Goal: Task Accomplishment & Management: Manage account settings

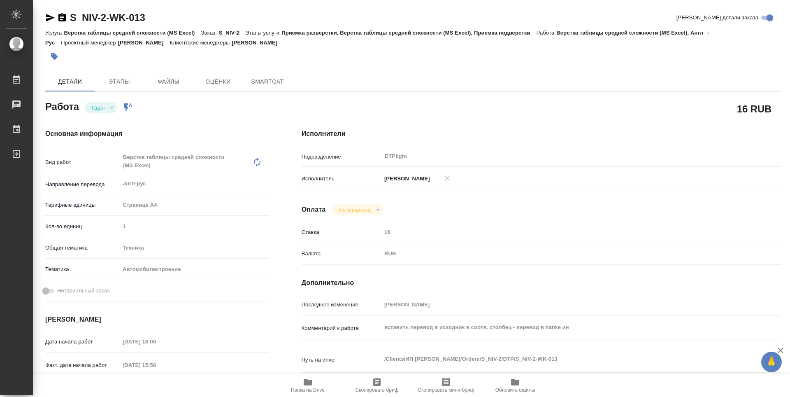
type textarea "x"
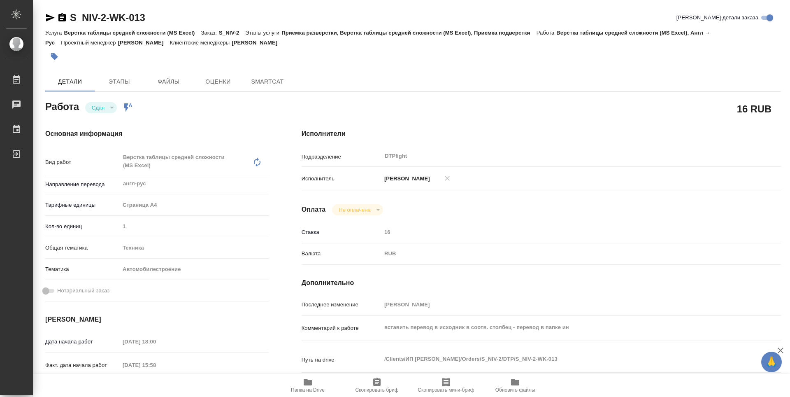
type textarea "x"
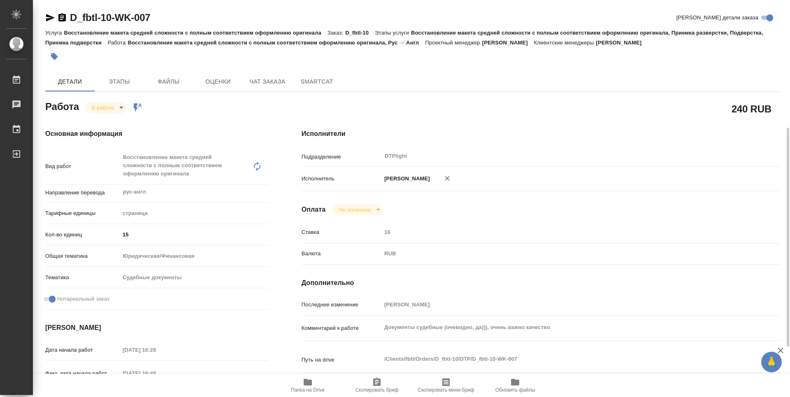
scroll to position [82, 0]
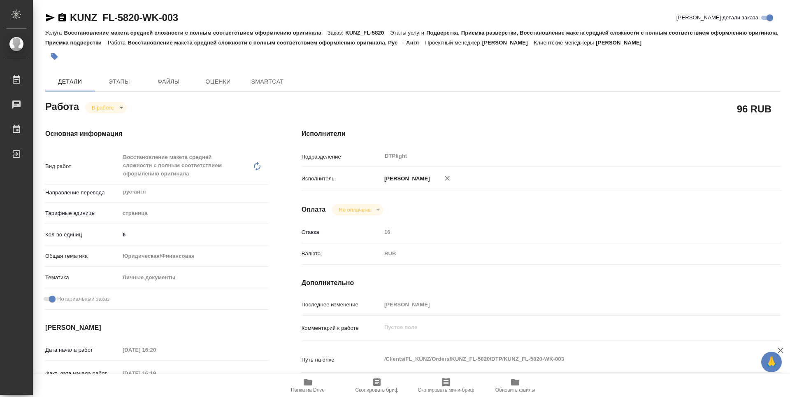
type textarea "x"
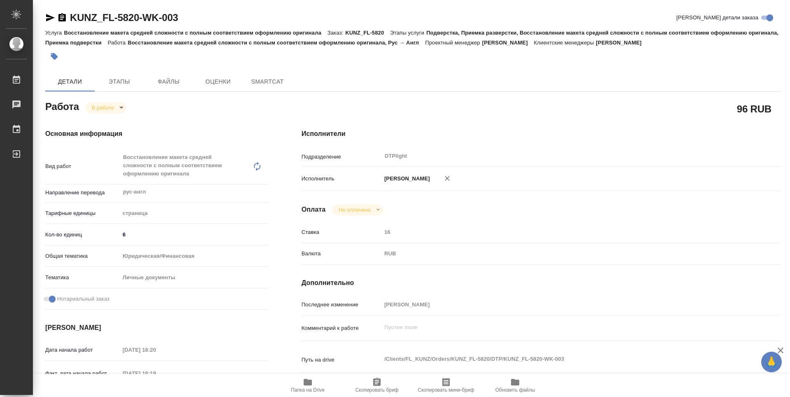
type textarea "x"
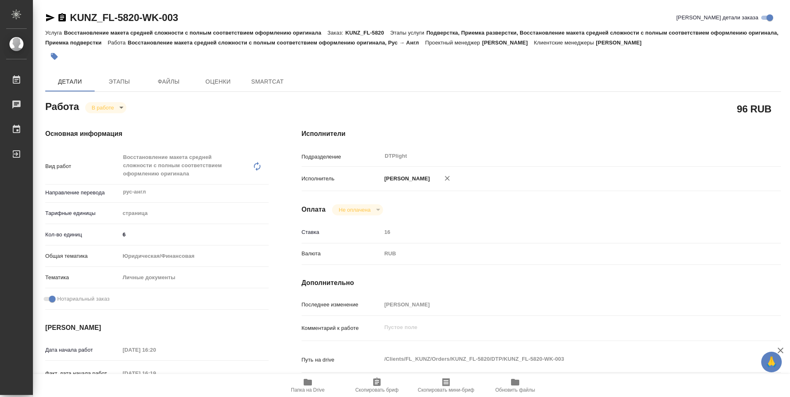
type textarea "x"
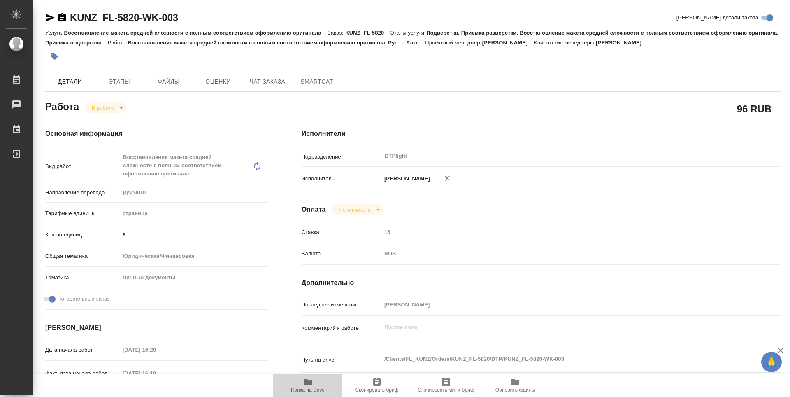
click at [315, 386] on span "Папка на Drive" at bounding box center [307, 385] width 59 height 16
type textarea "x"
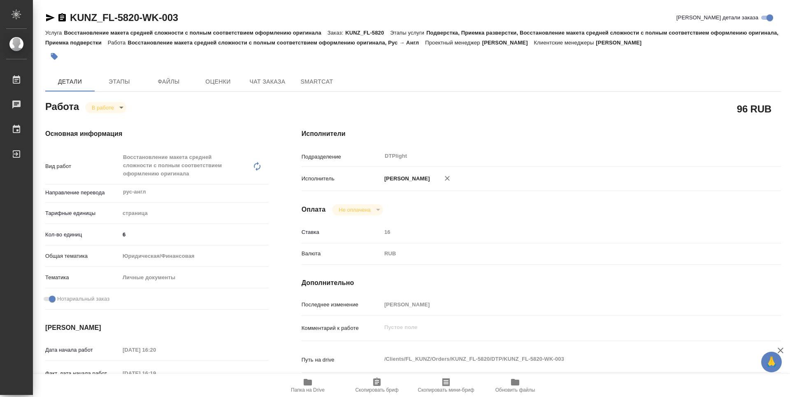
type textarea "x"
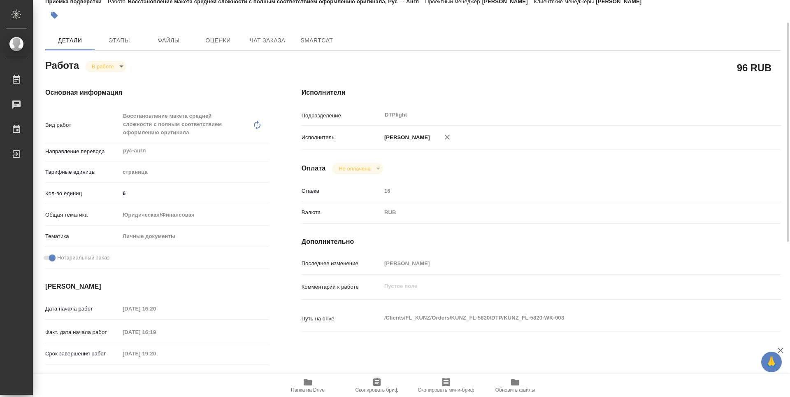
type textarea "x"
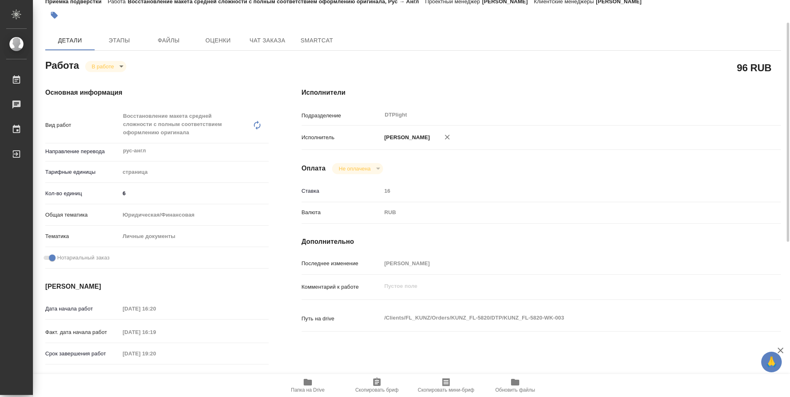
scroll to position [0, 0]
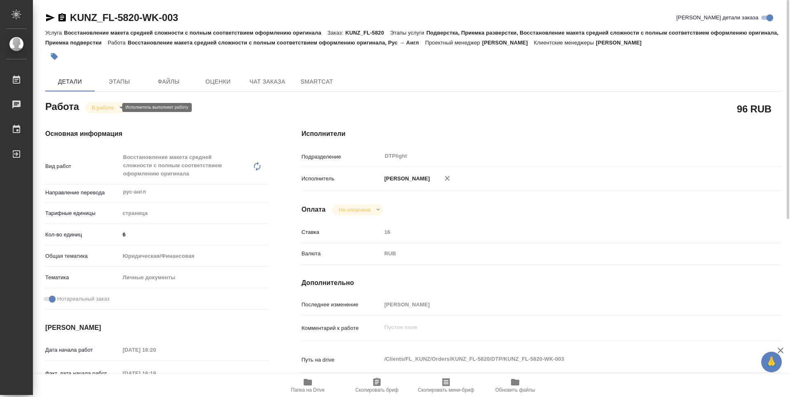
click at [117, 107] on body "🙏 .cls-1 fill:#fff; AWATERA Guselnikov Roman Работы 0 Чаты График Выйти KUNZ_FL…" at bounding box center [395, 198] width 790 height 397
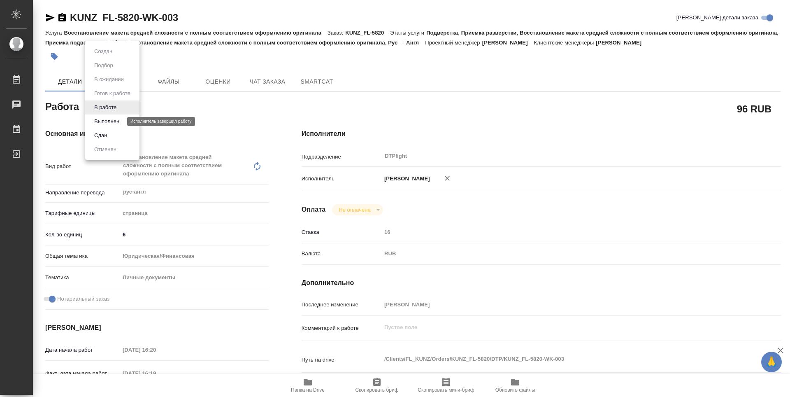
click at [102, 123] on button "Выполнен" at bounding box center [107, 121] width 30 height 9
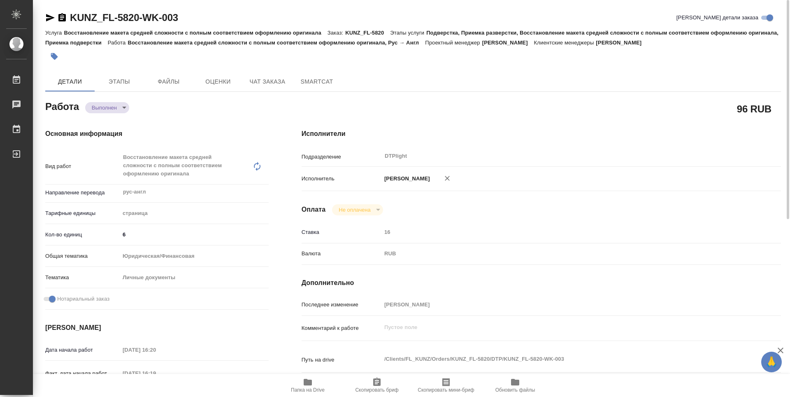
type textarea "x"
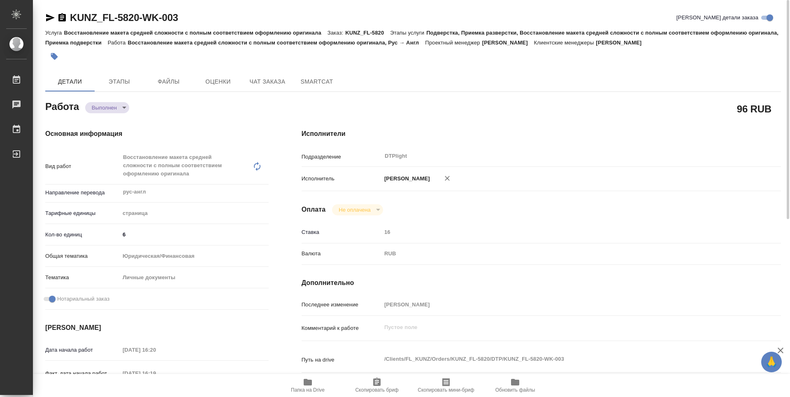
type textarea "x"
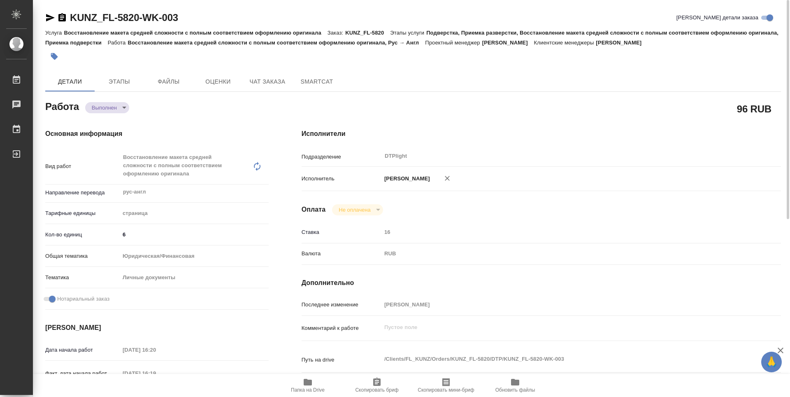
scroll to position [322, 0]
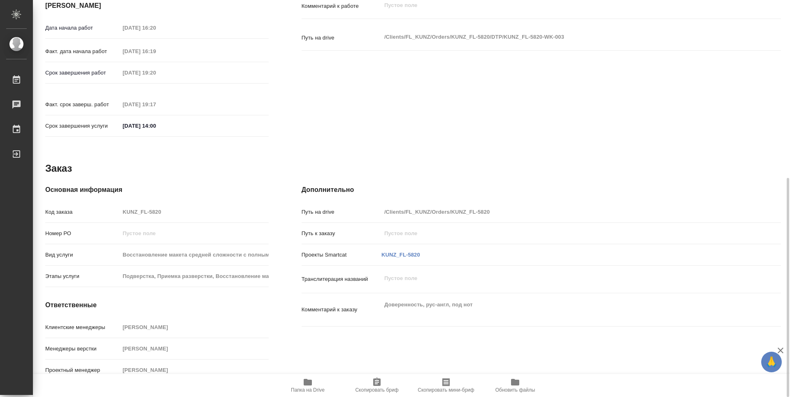
type textarea "x"
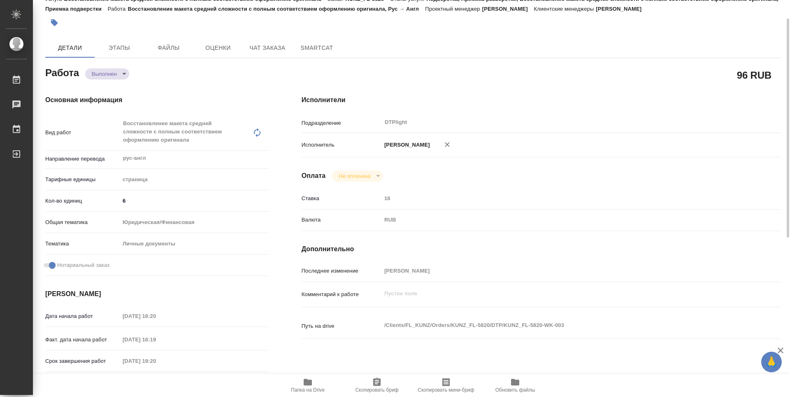
scroll to position [0, 0]
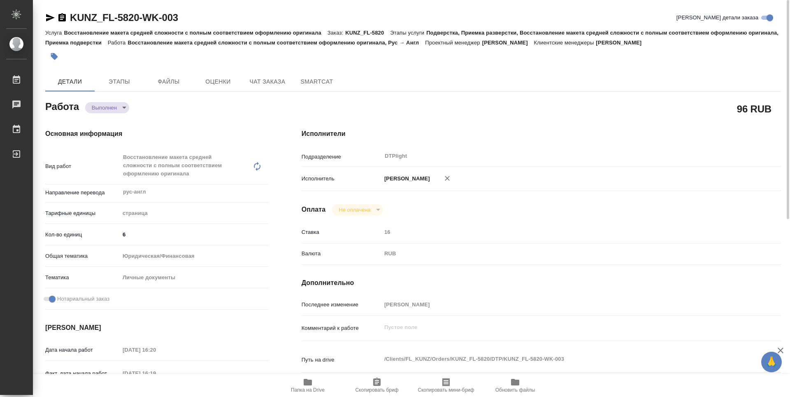
click at [60, 14] on icon "button" at bounding box center [62, 18] width 10 height 10
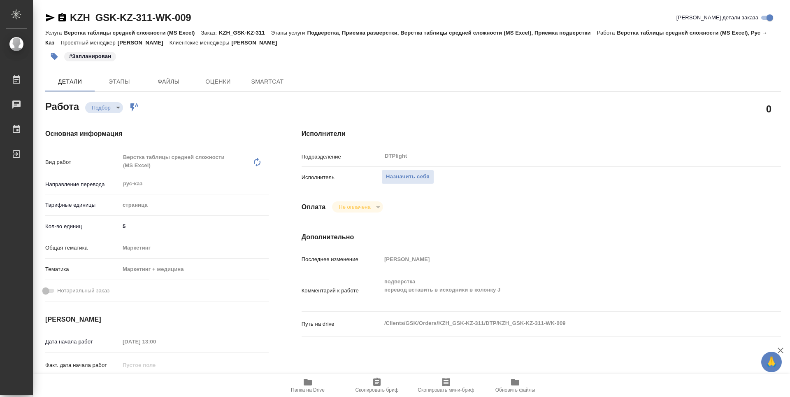
type textarea "x"
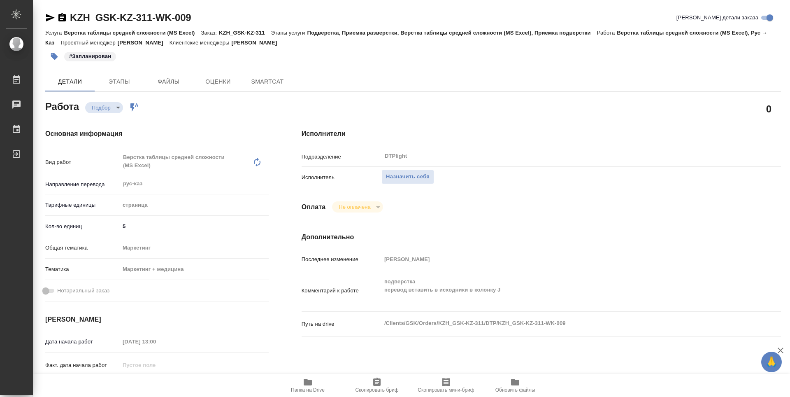
type textarea "x"
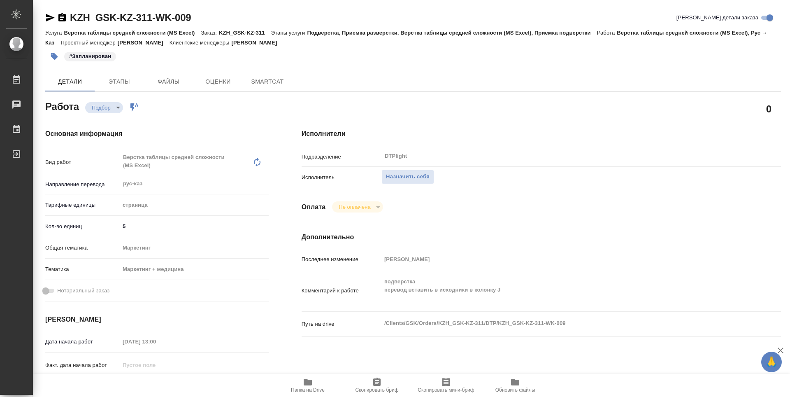
type textarea "x"
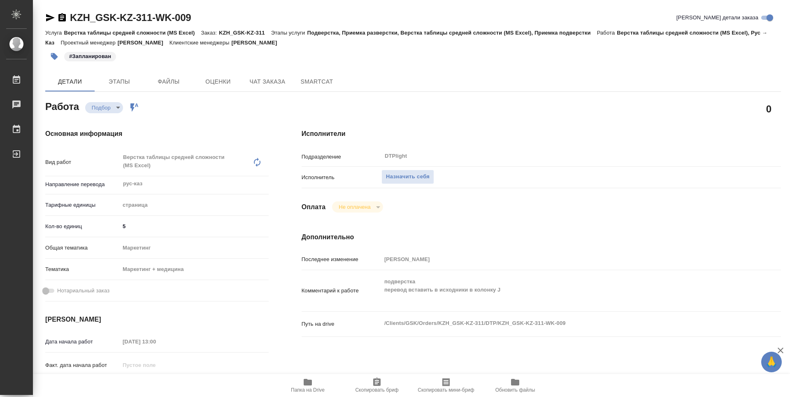
scroll to position [82, 0]
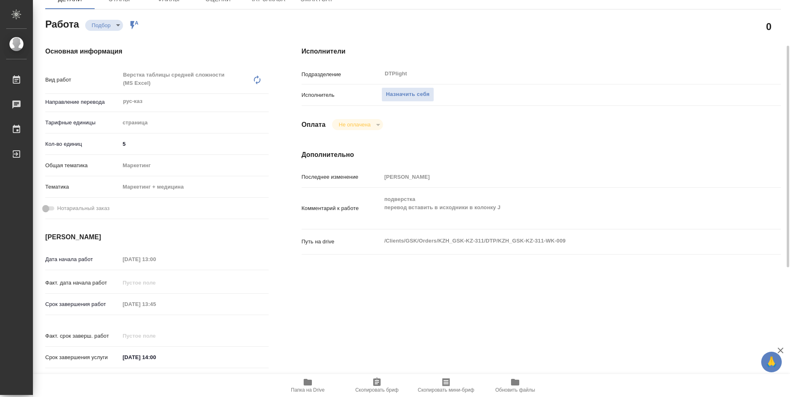
type textarea "x"
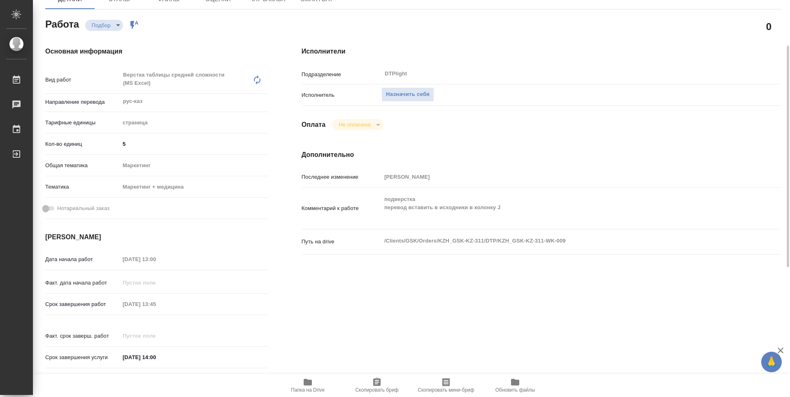
type textarea "x"
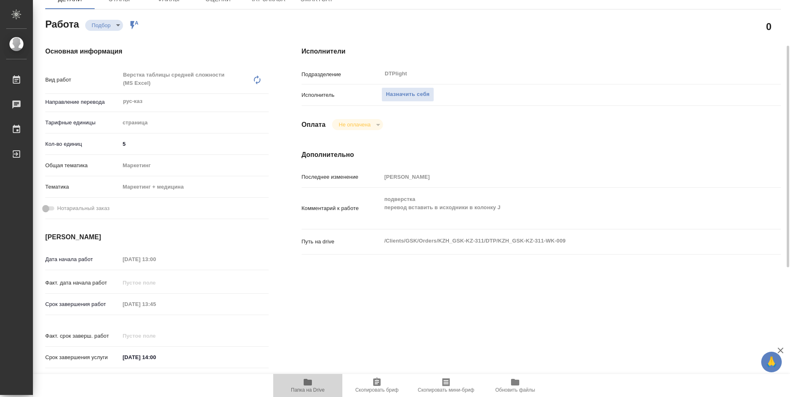
click at [309, 388] on span "Папка на Drive" at bounding box center [308, 390] width 34 height 6
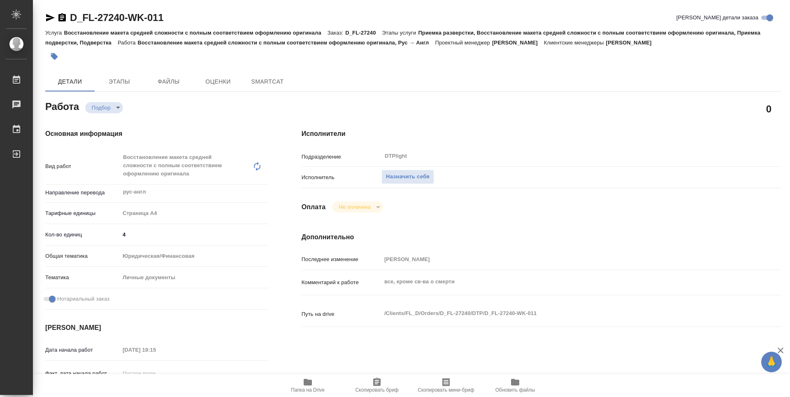
type textarea "x"
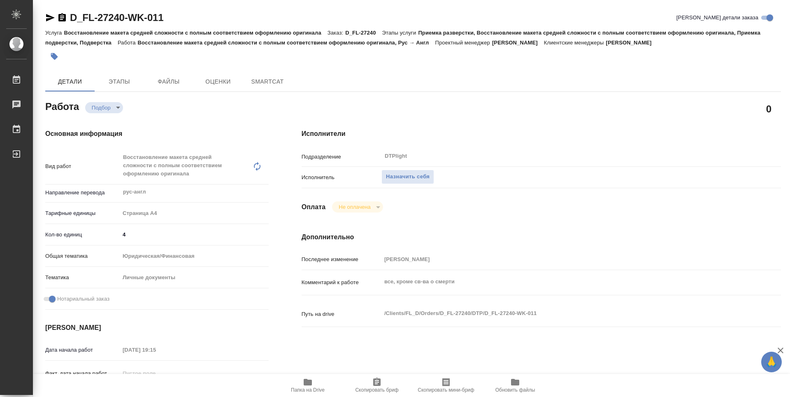
type textarea "x"
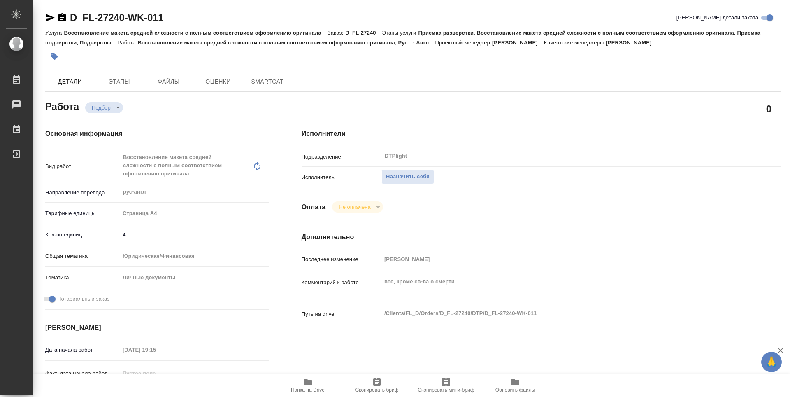
type textarea "x"
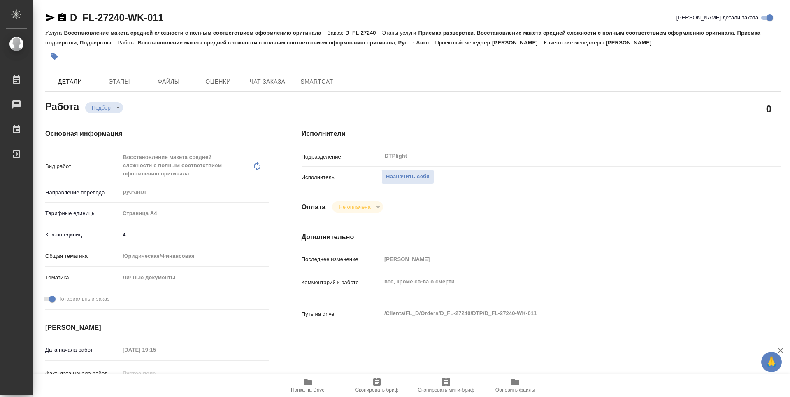
type textarea "x"
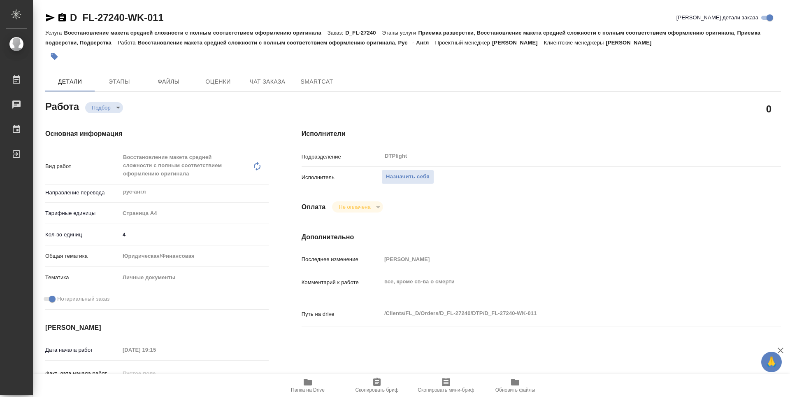
click at [322, 388] on span "Папка на Drive" at bounding box center [308, 390] width 34 height 6
type textarea "x"
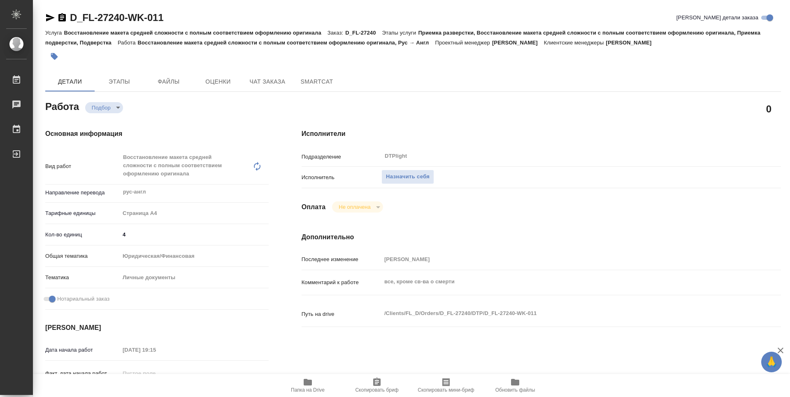
type textarea "x"
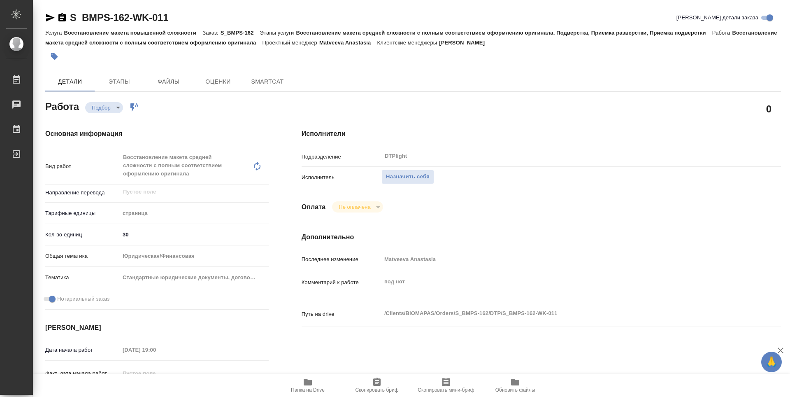
type textarea "x"
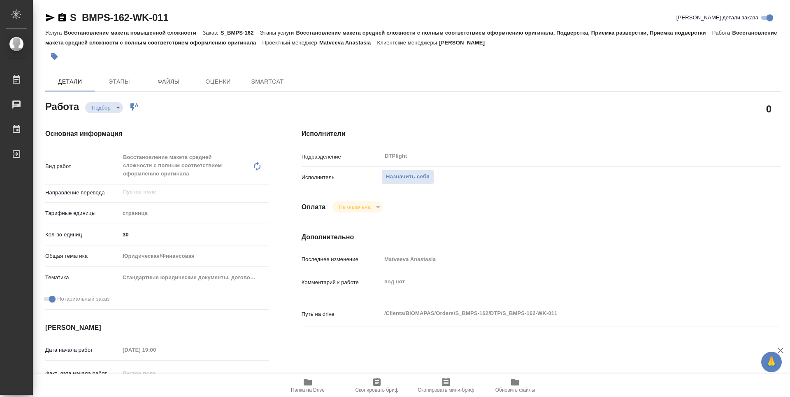
type textarea "x"
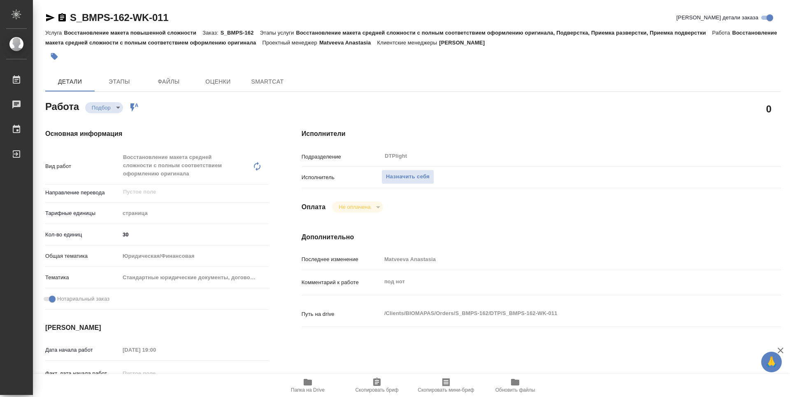
type textarea "x"
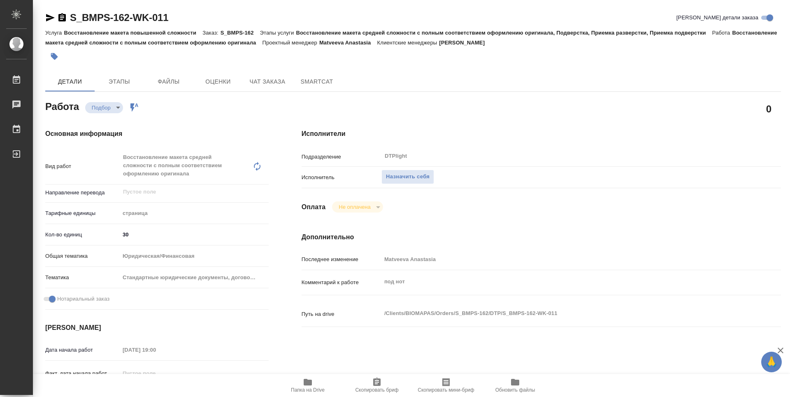
click at [307, 384] on icon "button" at bounding box center [308, 382] width 8 height 7
type textarea "x"
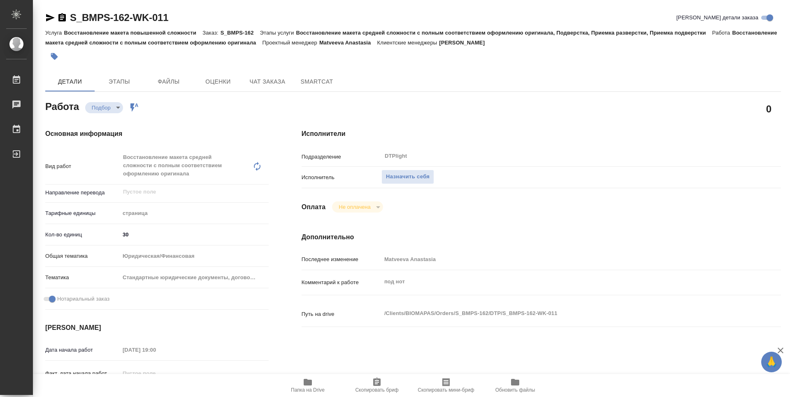
type textarea "x"
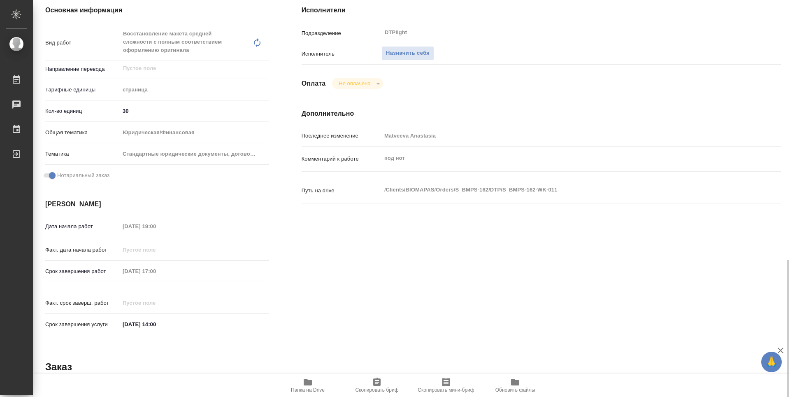
scroll to position [247, 0]
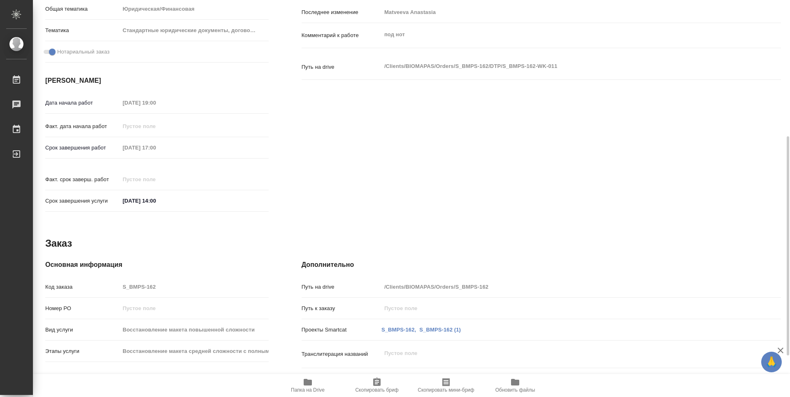
type textarea "x"
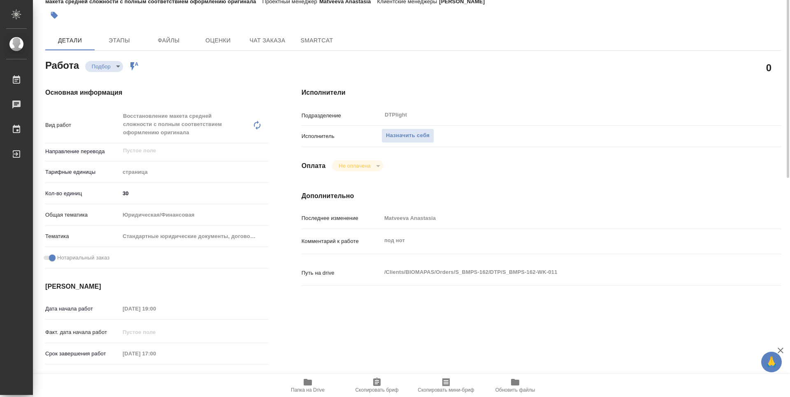
scroll to position [0, 0]
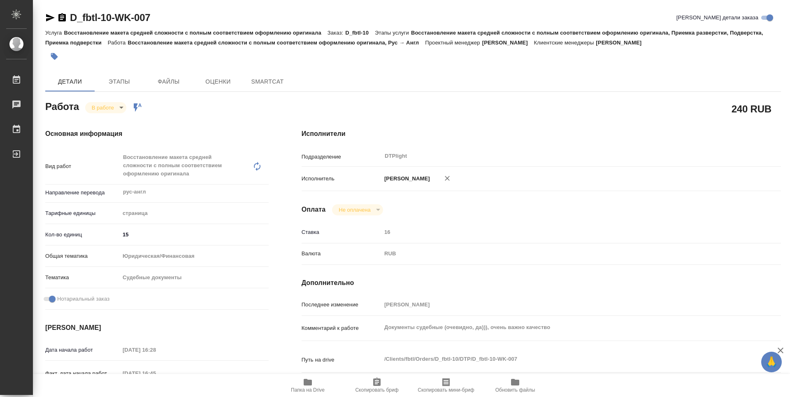
type textarea "x"
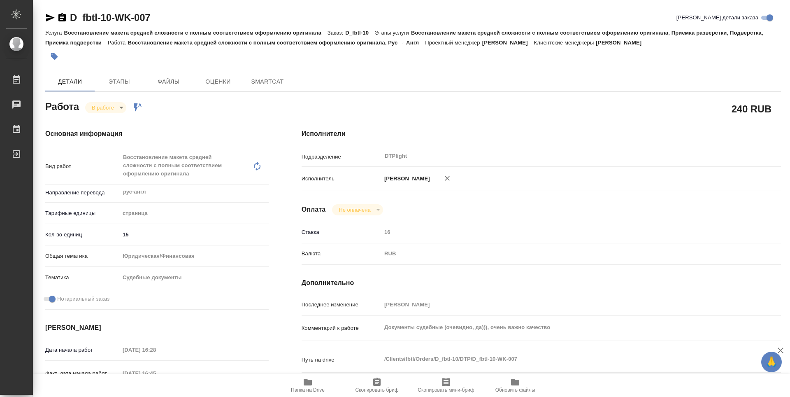
type textarea "x"
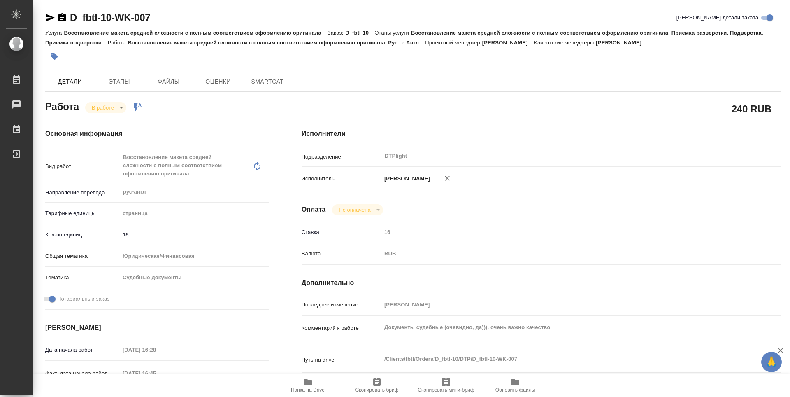
type textarea "x"
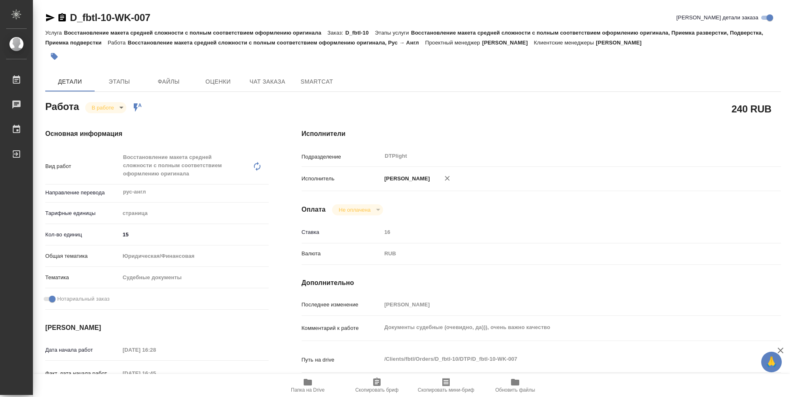
type textarea "x"
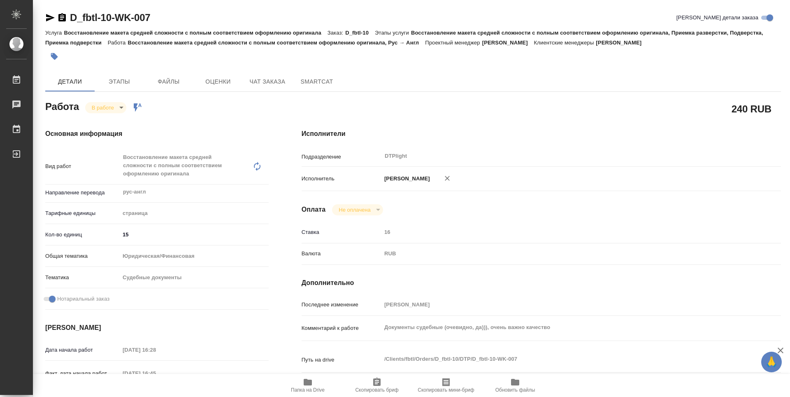
type textarea "x"
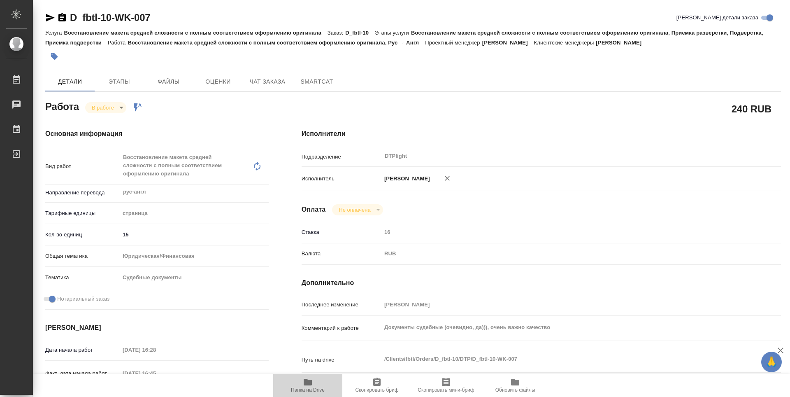
click at [307, 386] on icon "button" at bounding box center [308, 382] width 10 height 10
click at [121, 108] on body "🙏 .cls-1 fill:#fff; AWATERA Guselnikov Roman Работы 0 Чаты График Выйти D_fbtl-…" at bounding box center [395, 198] width 790 height 397
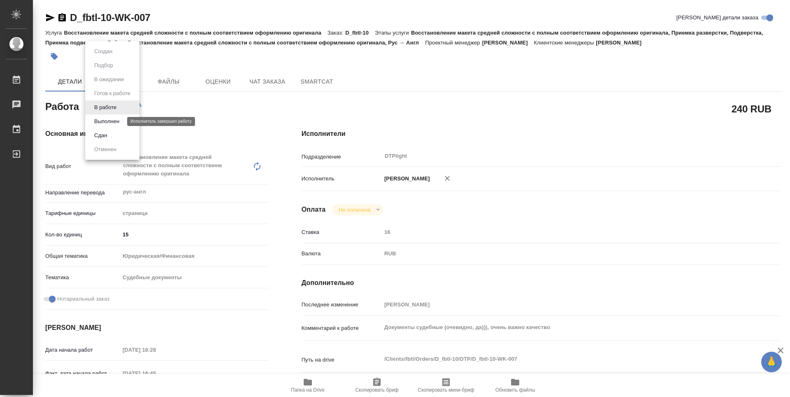
click at [112, 120] on button "Выполнен" at bounding box center [107, 121] width 30 height 9
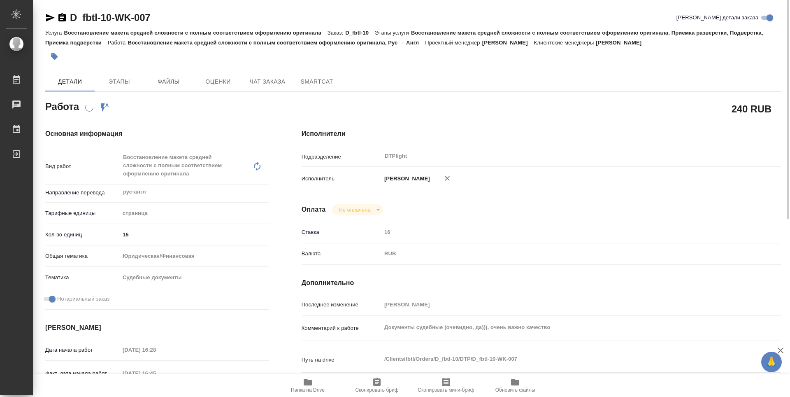
click at [63, 19] on icon "button" at bounding box center [61, 17] width 7 height 8
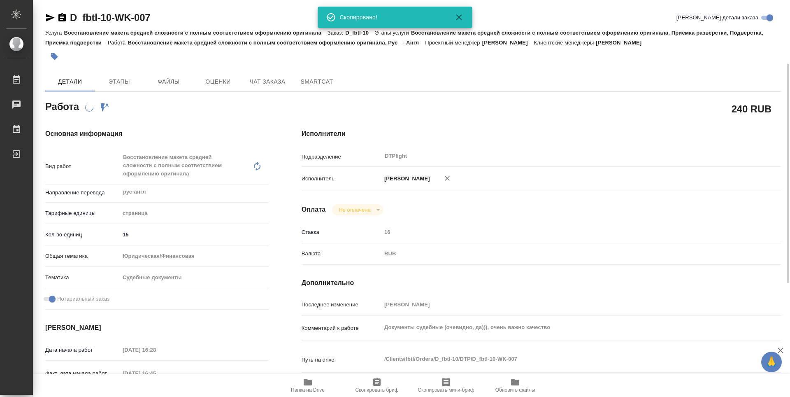
scroll to position [247, 0]
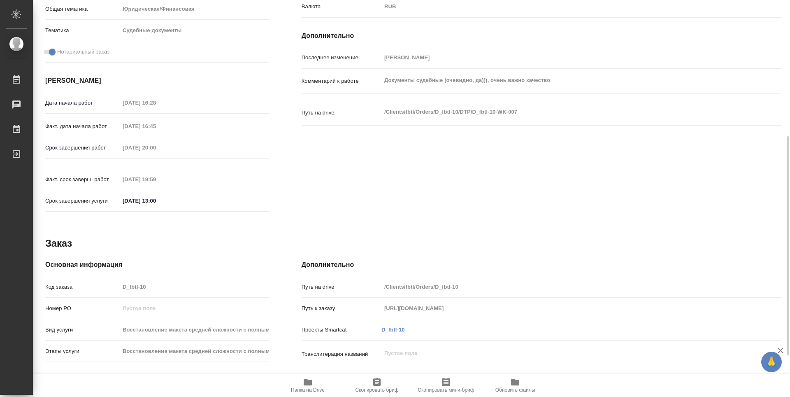
type textarea "x"
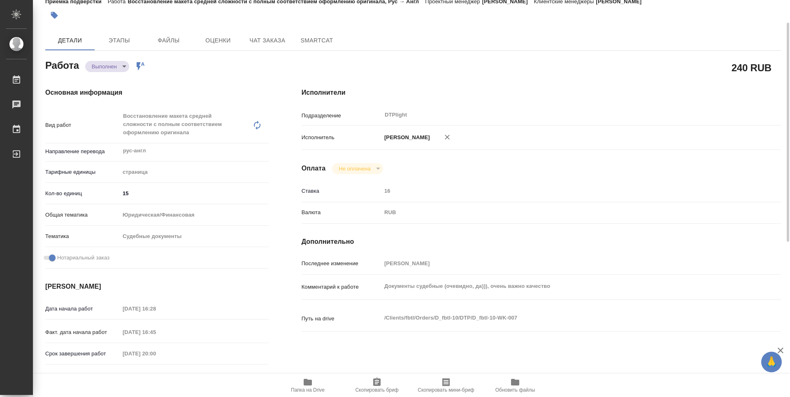
scroll to position [322, 0]
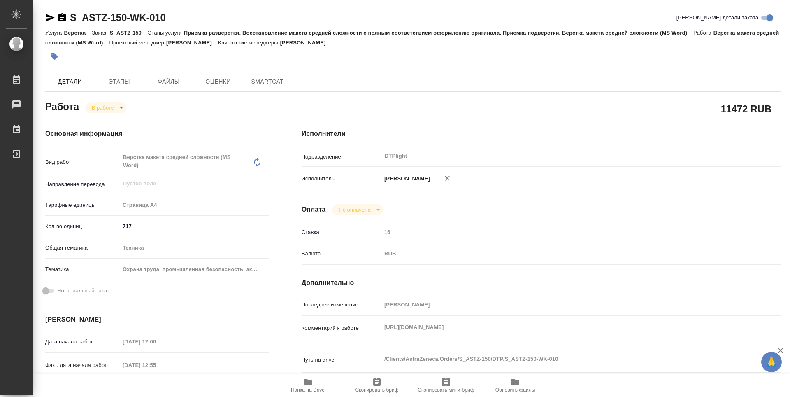
type textarea "x"
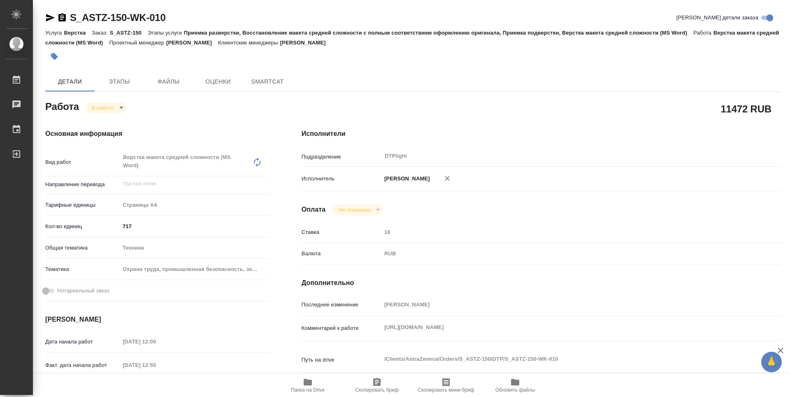
type textarea "x"
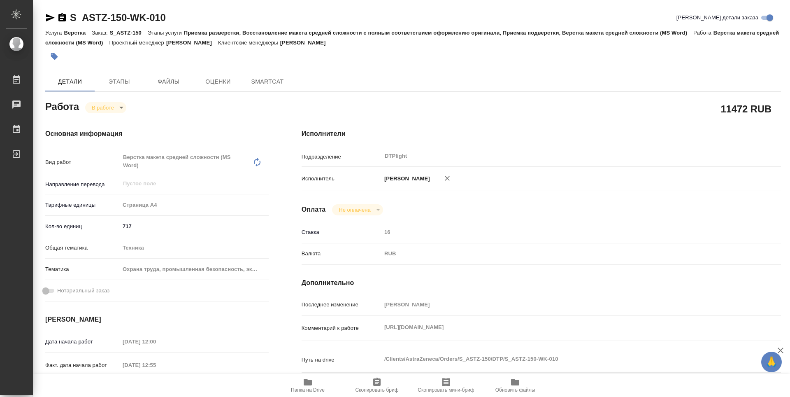
type textarea "x"
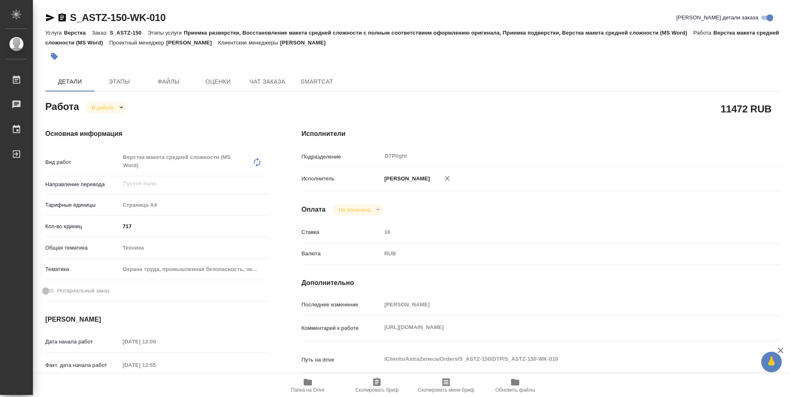
type textarea "x"
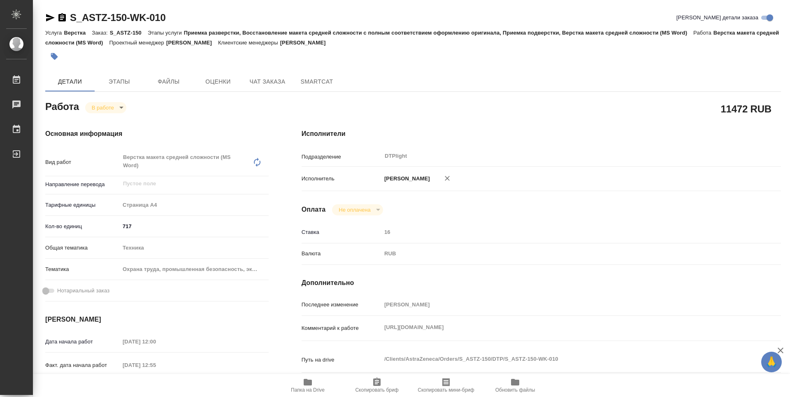
click at [62, 17] on icon "button" at bounding box center [61, 17] width 7 height 8
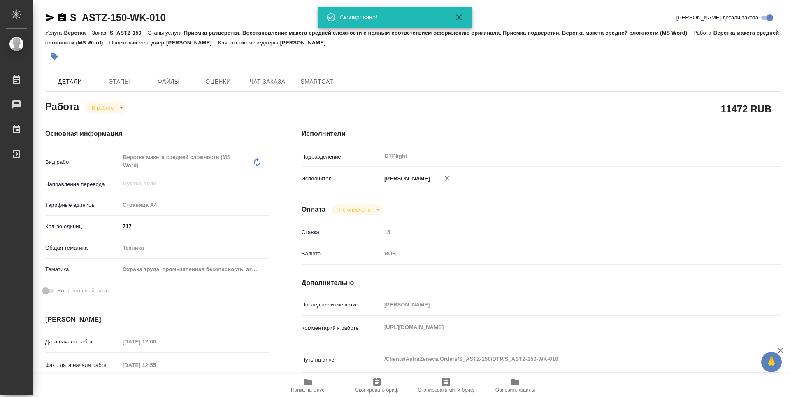
type textarea "x"
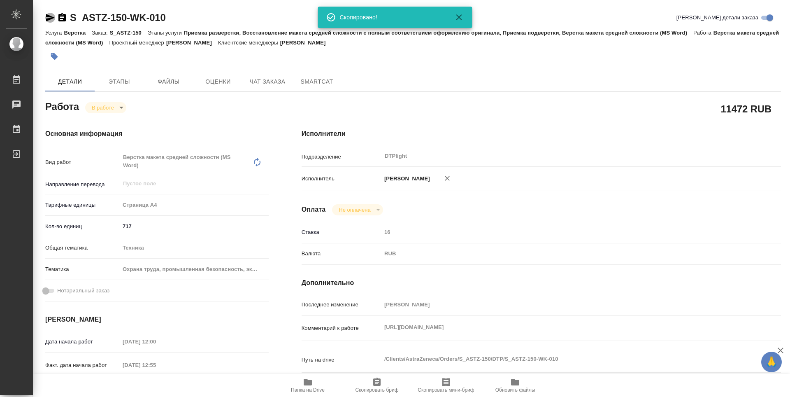
click at [46, 19] on icon "button" at bounding box center [50, 18] width 10 height 10
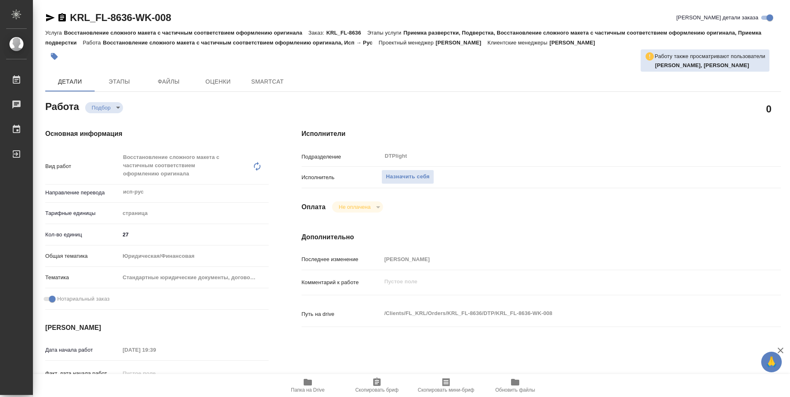
type textarea "x"
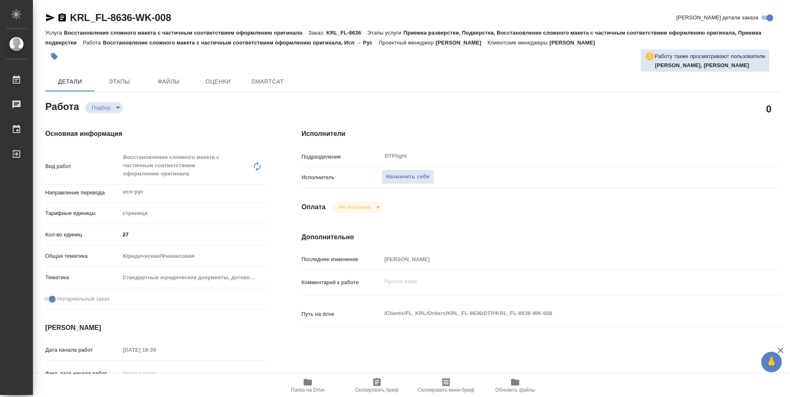
type textarea "x"
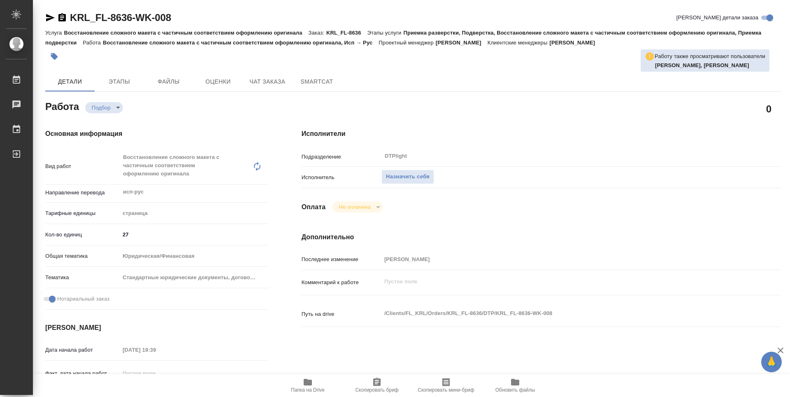
click at [307, 385] on icon "button" at bounding box center [308, 382] width 8 height 7
type textarea "x"
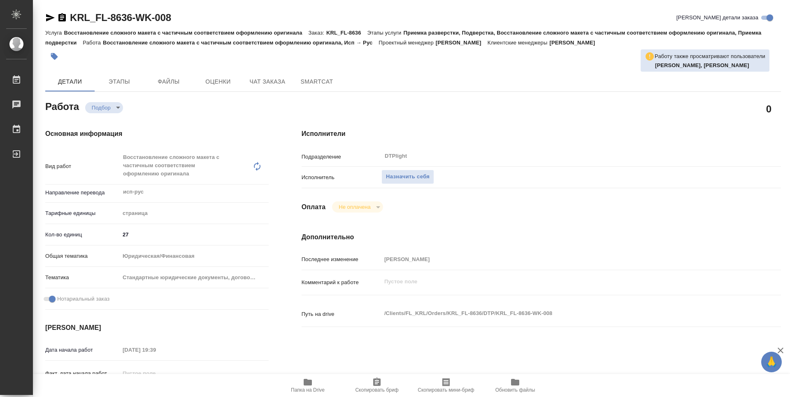
type textarea "x"
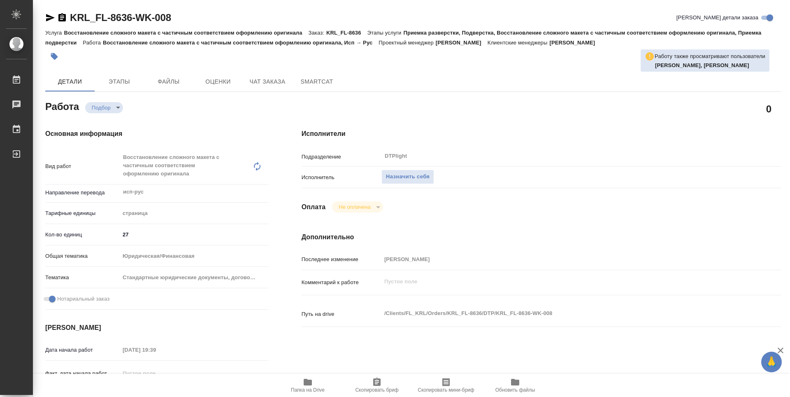
type textarea "x"
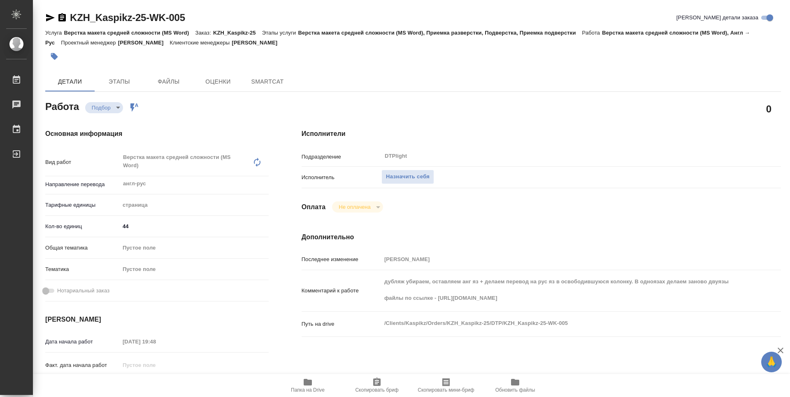
type textarea "x"
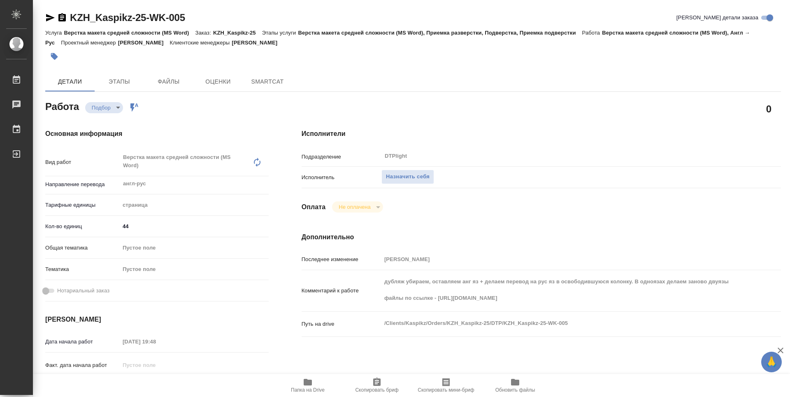
type textarea "x"
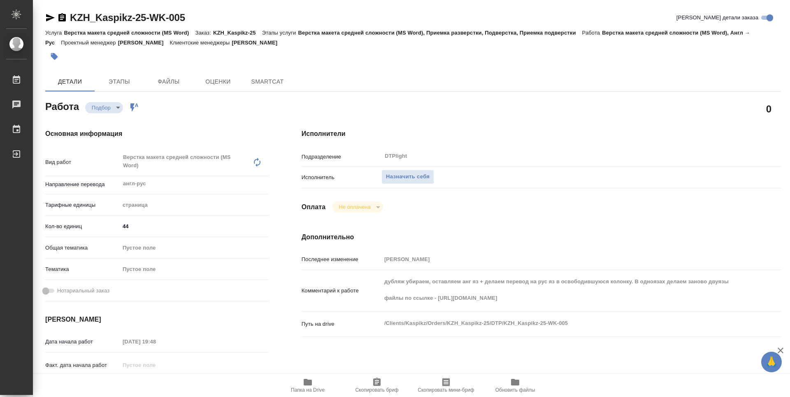
scroll to position [82, 0]
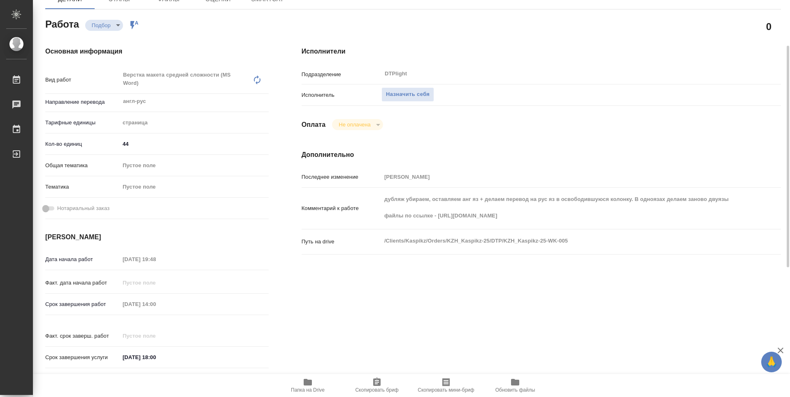
type textarea "x"
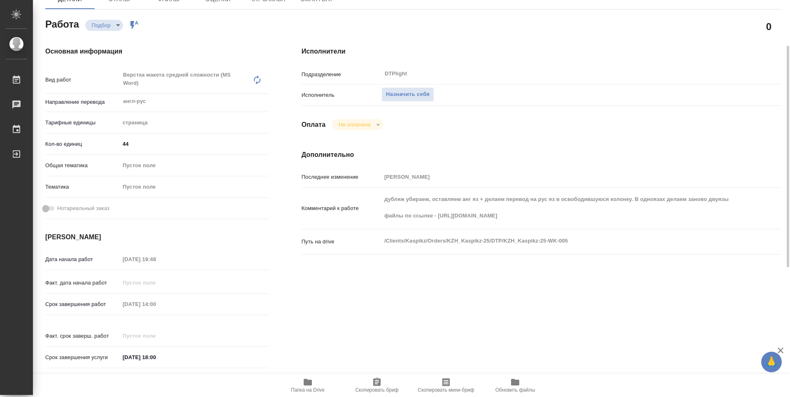
type textarea "x"
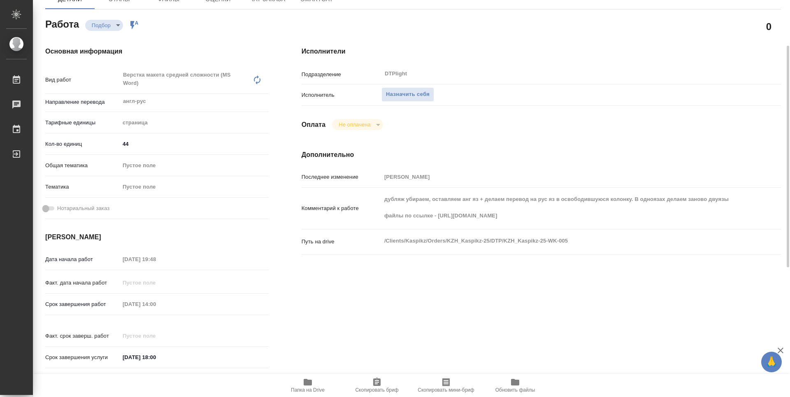
type textarea "x"
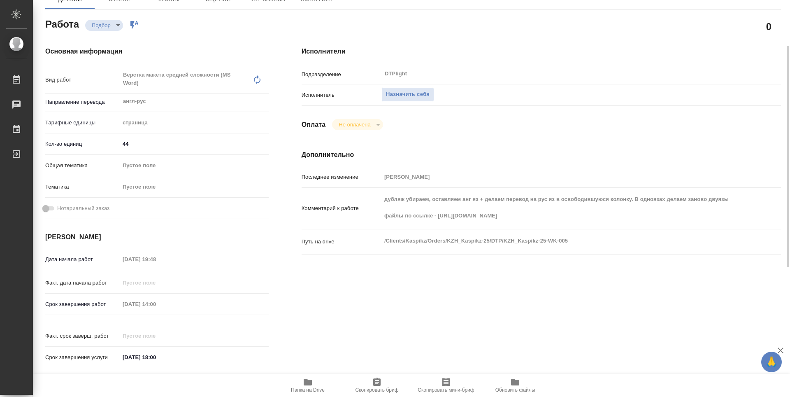
scroll to position [0, 0]
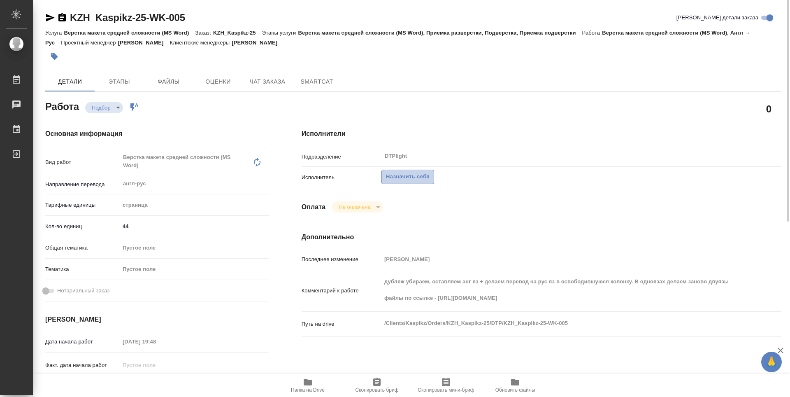
click at [402, 181] on button "Назначить себя" at bounding box center [407, 177] width 53 height 14
type textarea "x"
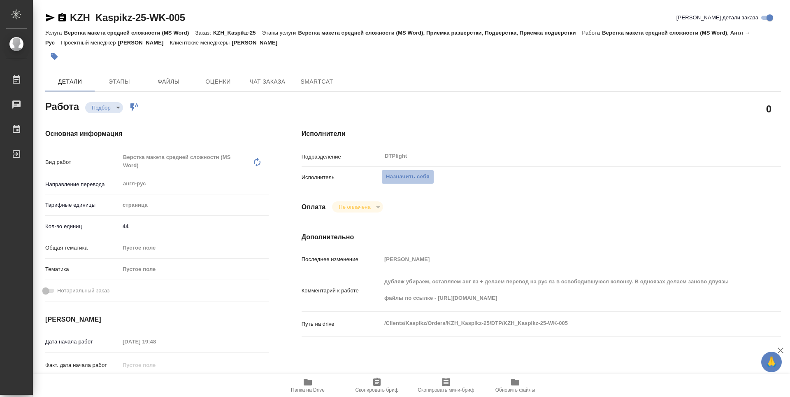
type textarea "x"
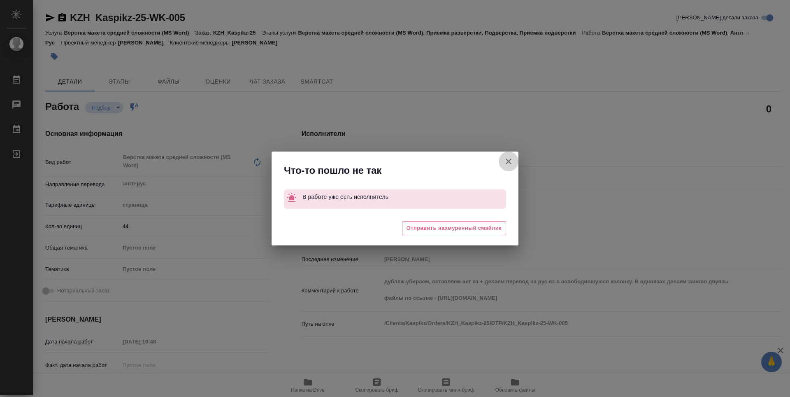
click at [510, 161] on icon "button" at bounding box center [509, 161] width 10 height 10
type textarea "x"
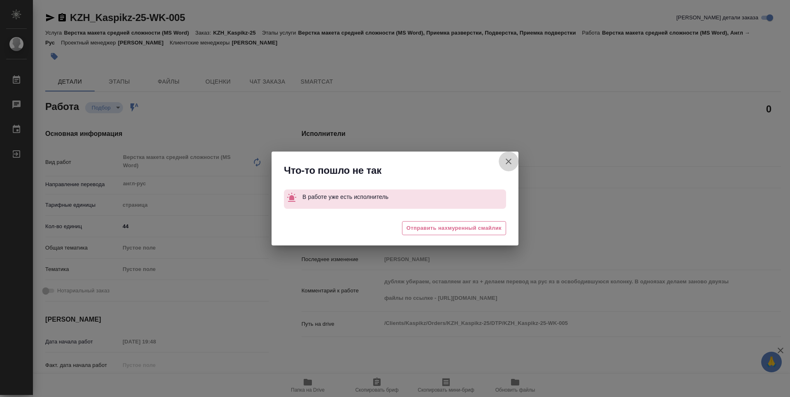
type textarea "x"
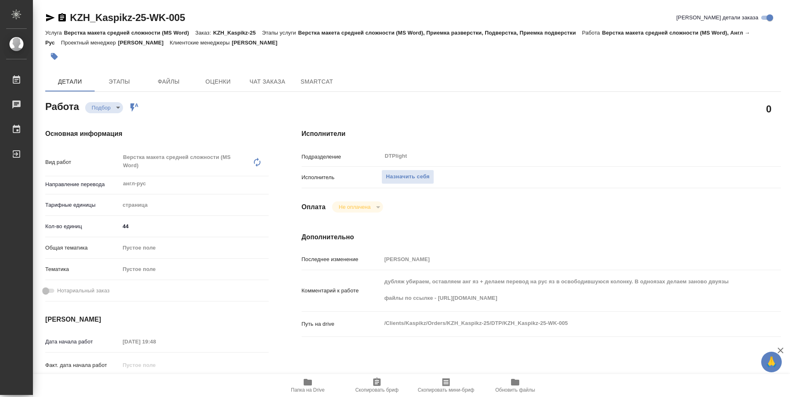
type textarea "x"
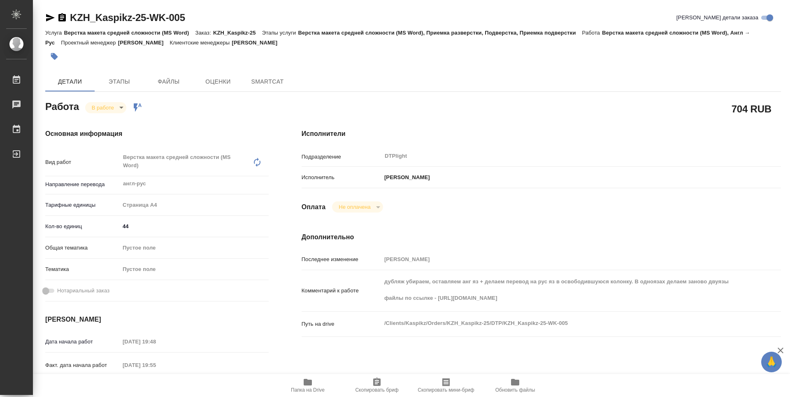
type textarea "x"
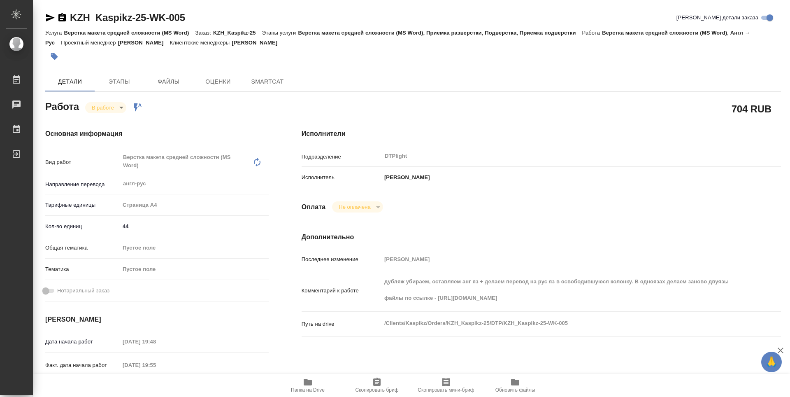
type textarea "x"
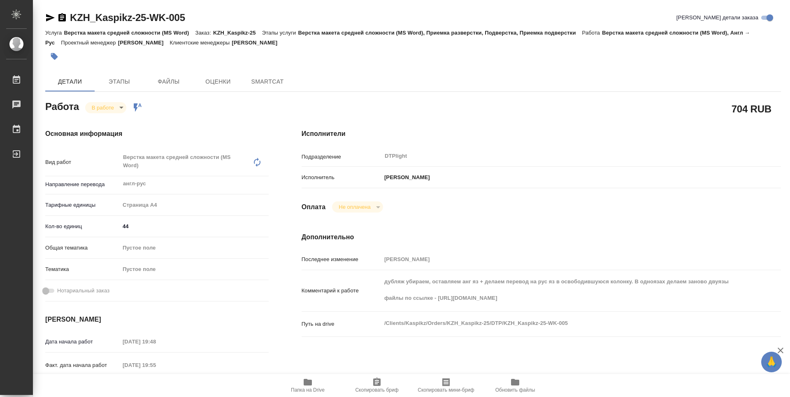
type textarea "x"
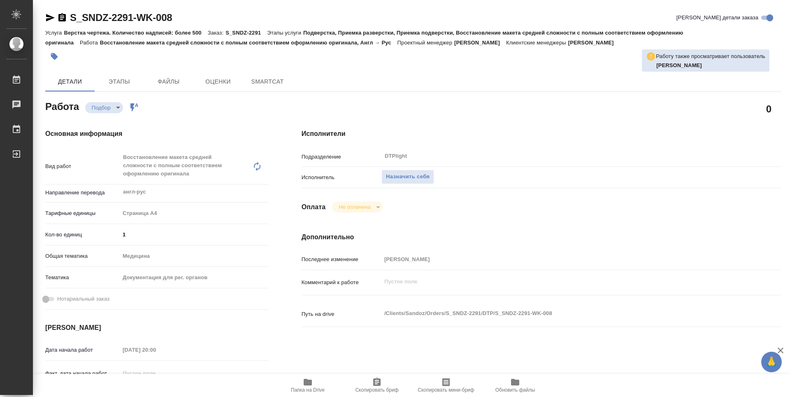
type textarea "x"
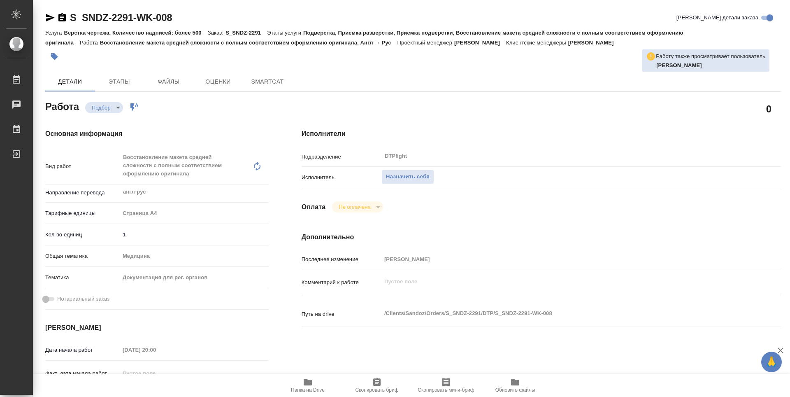
type textarea "x"
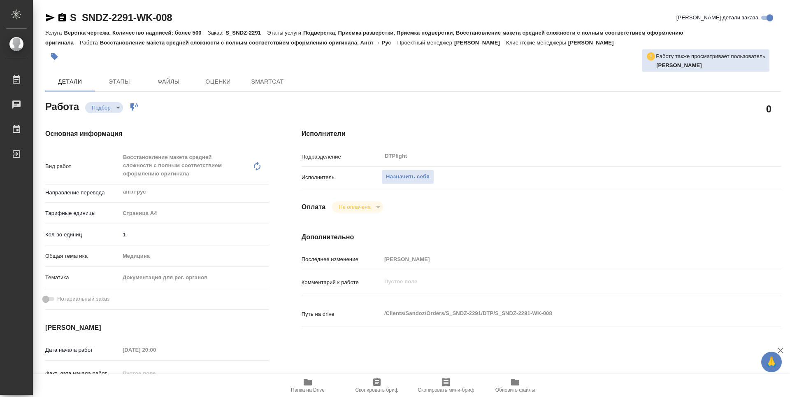
type textarea "x"
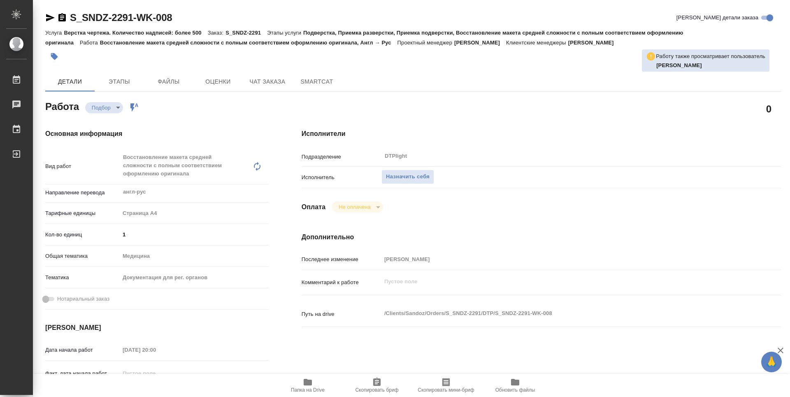
type textarea "x"
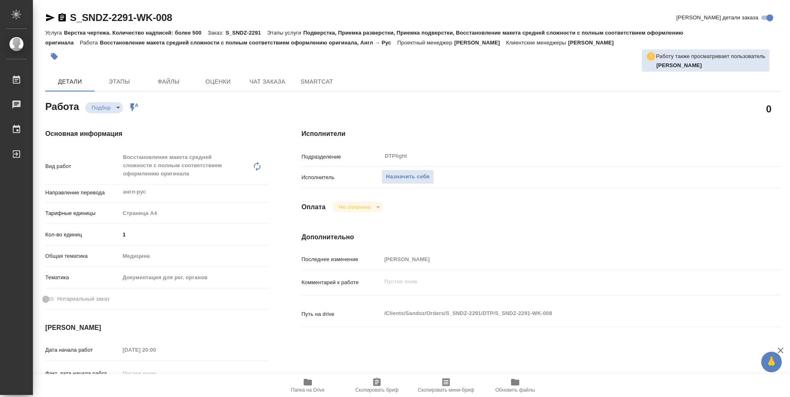
click at [311, 385] on icon "button" at bounding box center [308, 382] width 8 height 7
type textarea "x"
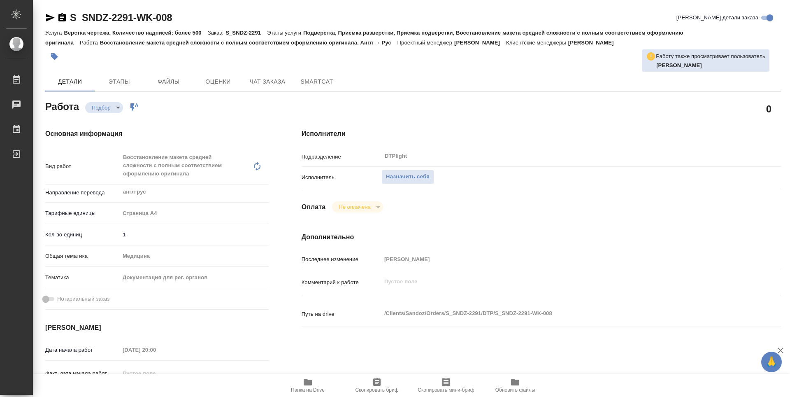
type textarea "x"
click at [402, 177] on span "Назначить себя" at bounding box center [408, 176] width 44 height 9
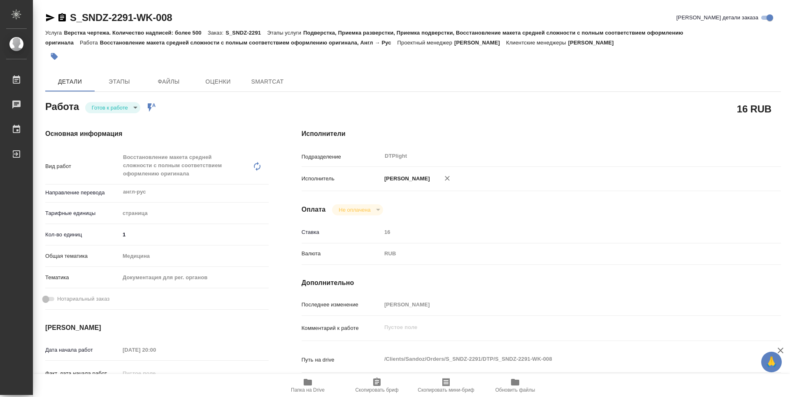
type textarea "x"
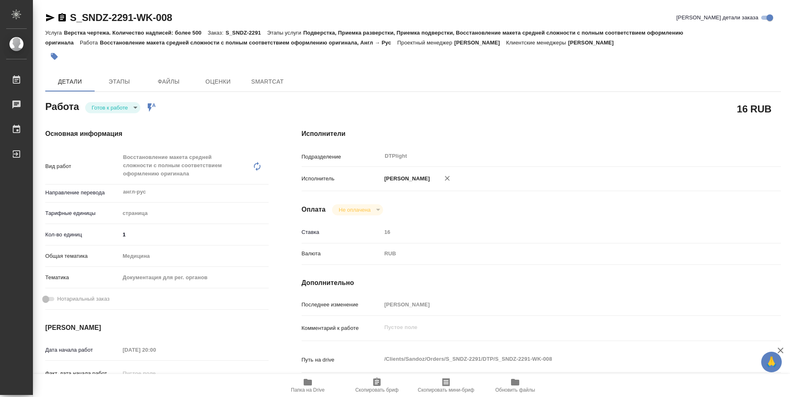
type textarea "x"
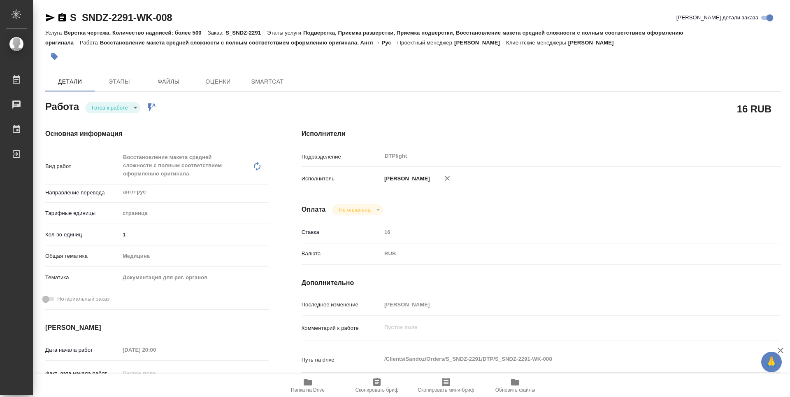
type textarea "x"
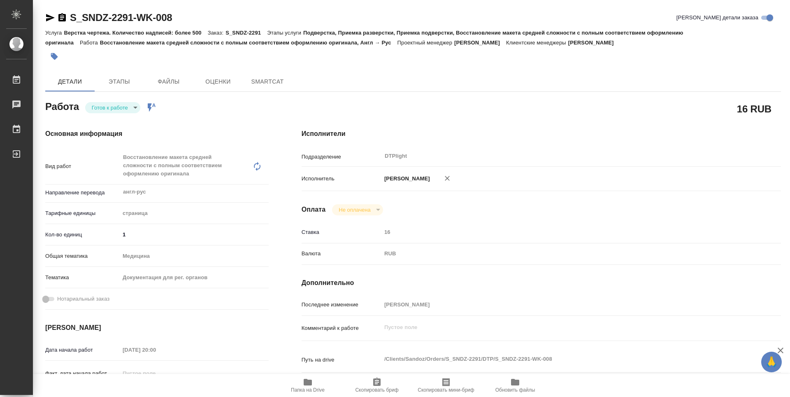
click at [132, 110] on body "🙏 .cls-1 fill:#fff; AWATERA Guselnikov Roman Работы Чаты График Выйти S_SNDZ-22…" at bounding box center [395, 198] width 790 height 397
click at [115, 110] on button "В работе" at bounding box center [105, 107] width 27 height 9
type textarea "x"
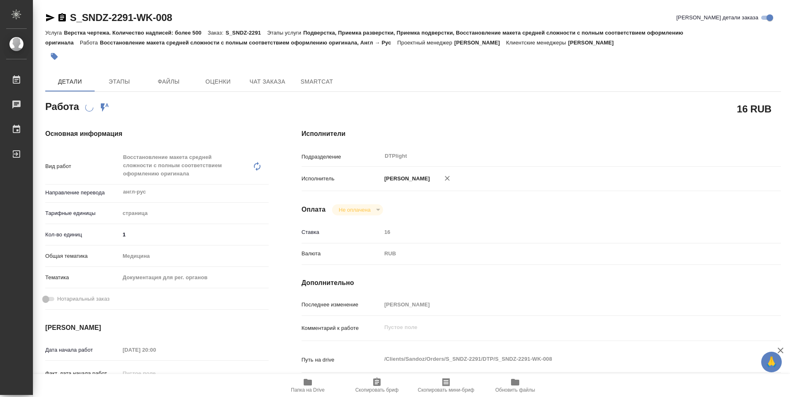
type textarea "x"
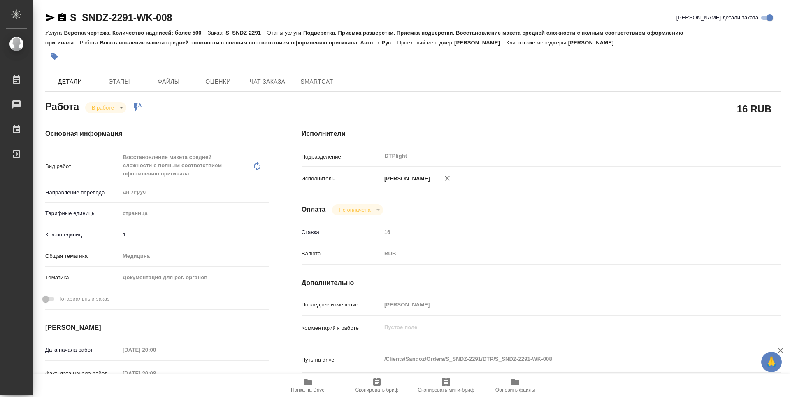
type textarea "x"
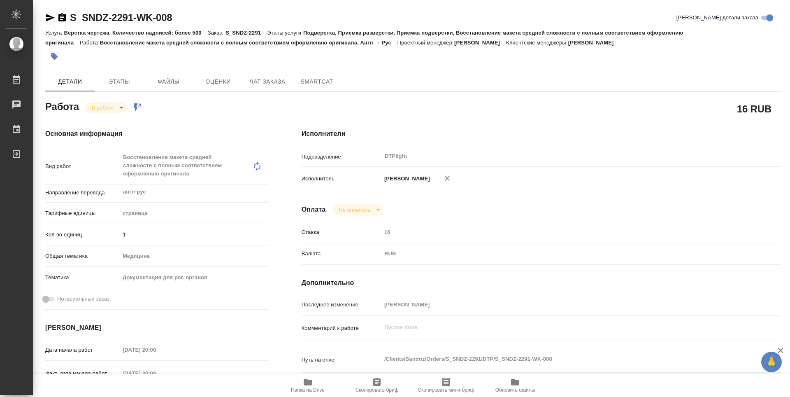
type textarea "x"
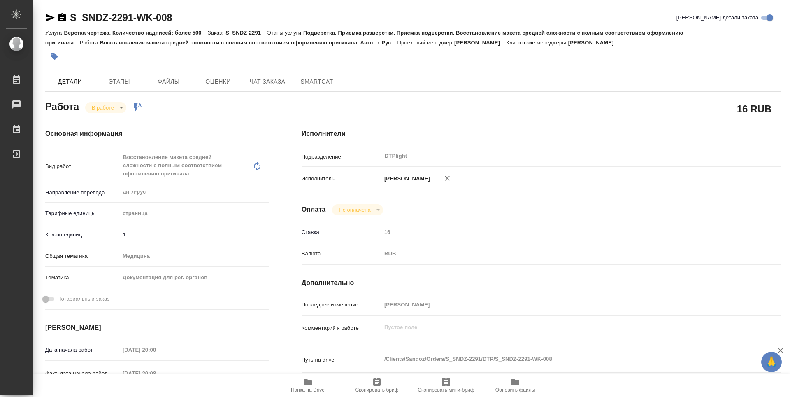
type textarea "x"
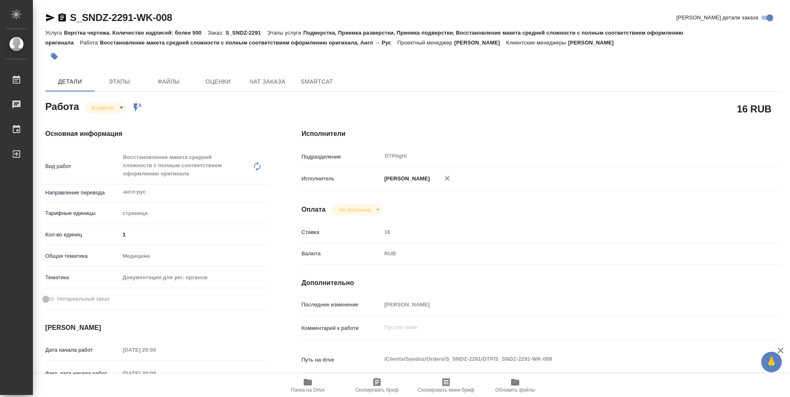
type textarea "x"
click at [63, 18] on icon "button" at bounding box center [61, 17] width 7 height 8
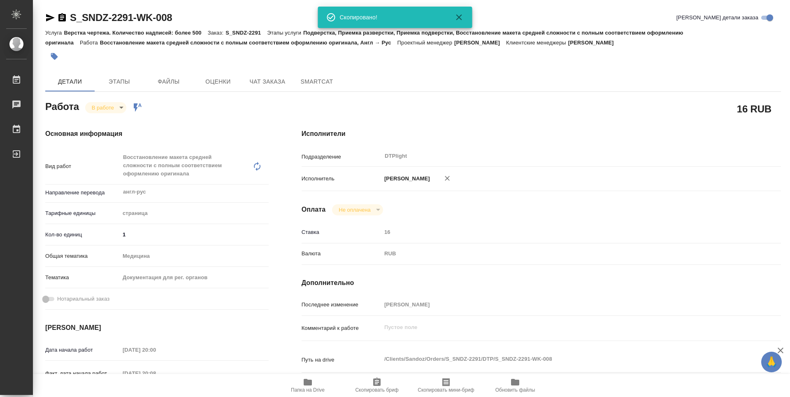
type textarea "x"
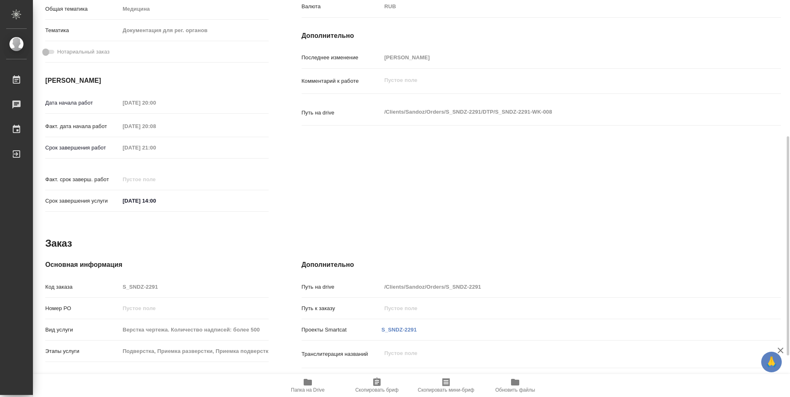
scroll to position [322, 0]
